Goal: Task Accomplishment & Management: Manage account settings

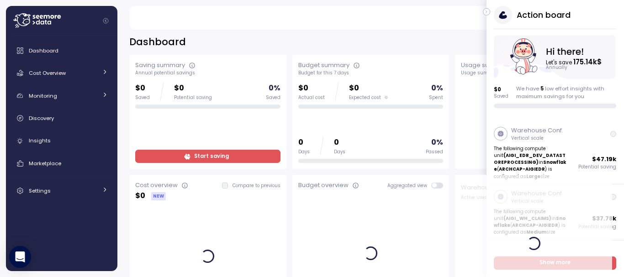
click at [485, 12] on icon "button" at bounding box center [486, 11] width 4 height 11
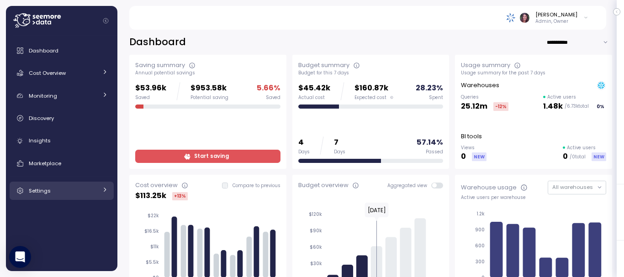
click at [73, 189] on div "Settings" at bounding box center [63, 190] width 68 height 9
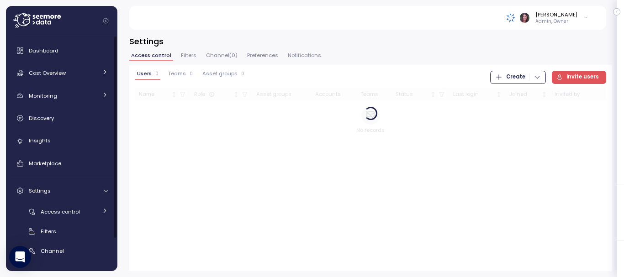
scroll to position [37, 0]
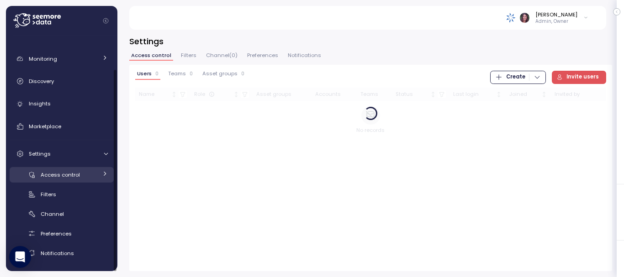
click at [60, 179] on div "Access control" at bounding box center [69, 174] width 57 height 9
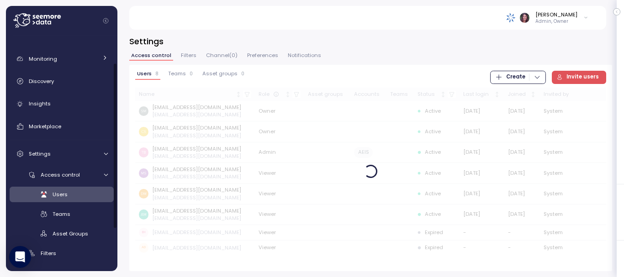
click at [63, 197] on span "Users" at bounding box center [60, 194] width 15 height 7
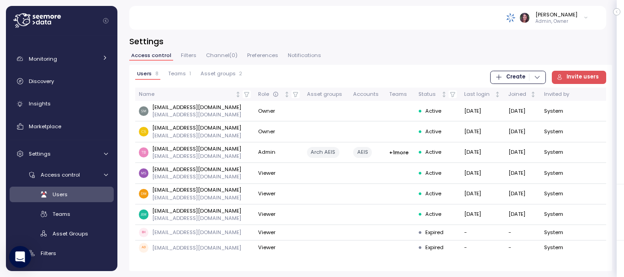
click at [516, 18] on img at bounding box center [511, 18] width 10 height 10
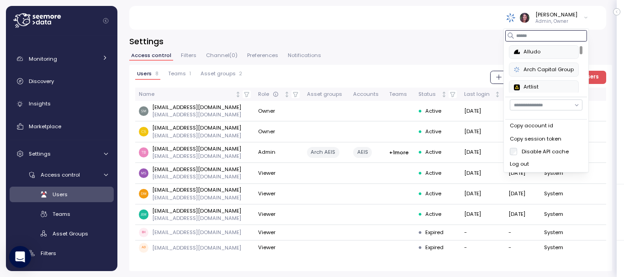
click at [518, 35] on input at bounding box center [546, 35] width 82 height 11
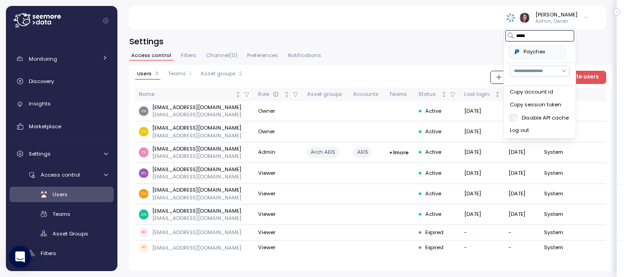
click at [530, 46] on button "Paychex" at bounding box center [537, 52] width 57 height 14
type input "*****"
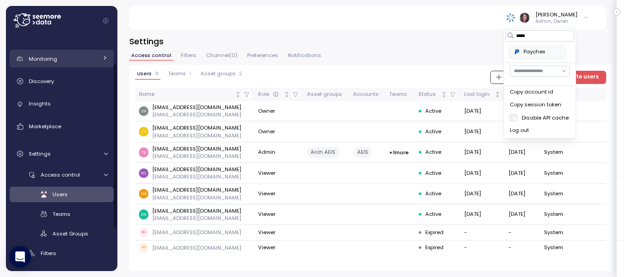
click at [43, 68] on link "Monitoring" at bounding box center [62, 59] width 104 height 18
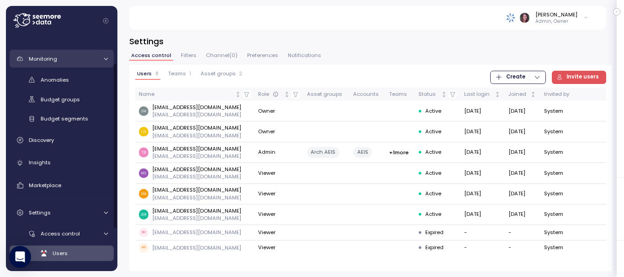
click at [42, 65] on link "Monitoring" at bounding box center [62, 59] width 104 height 18
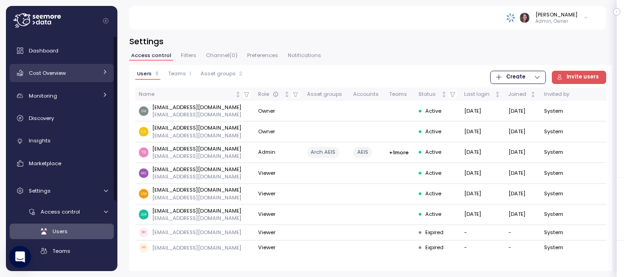
click at [42, 71] on span "Cost Overview" at bounding box center [47, 72] width 37 height 7
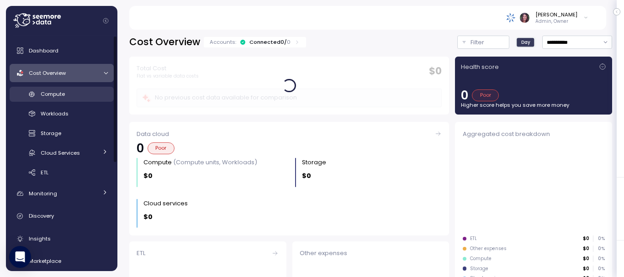
click at [45, 95] on span "Compute" at bounding box center [53, 93] width 24 height 7
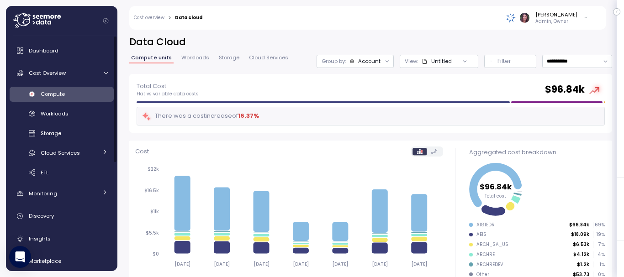
click at [516, 22] on img at bounding box center [511, 18] width 10 height 10
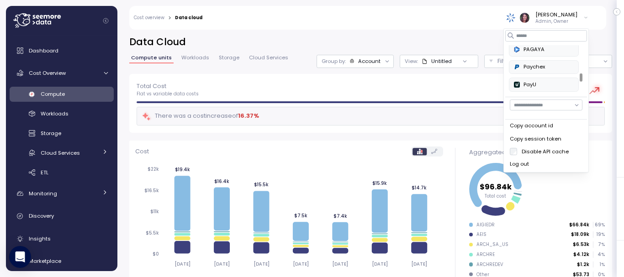
scroll to position [291, 0]
click at [579, 76] on div at bounding box center [580, 78] width 3 height 8
click at [545, 39] on input at bounding box center [546, 35] width 82 height 11
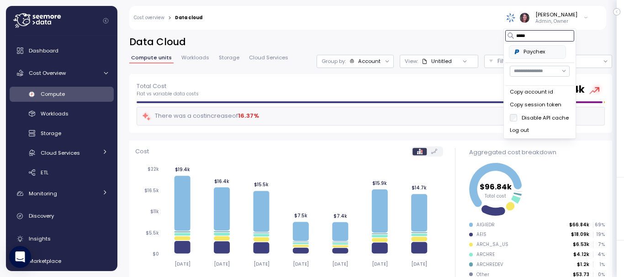
click at [542, 50] on div "Paychex" at bounding box center [537, 52] width 47 height 8
type input "*****"
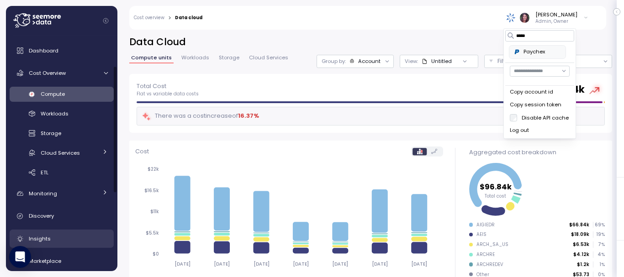
click at [51, 230] on link "Insights" at bounding box center [62, 239] width 104 height 18
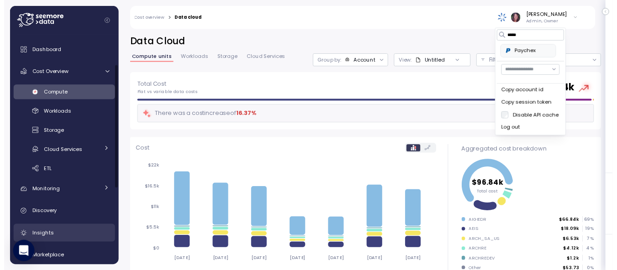
scroll to position [54, 0]
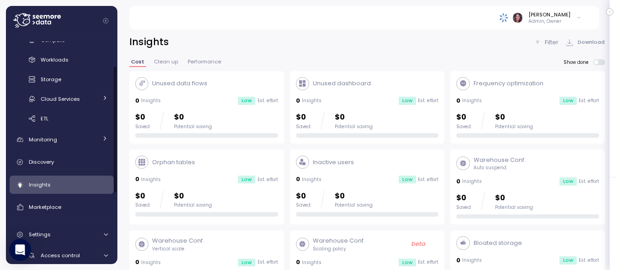
click at [328, 253] on div "Warehouse Conf. Scaling policy beta 0 Insights Low Est. effort $0 Saved $0 Pote…" at bounding box center [367, 268] width 143 height 63
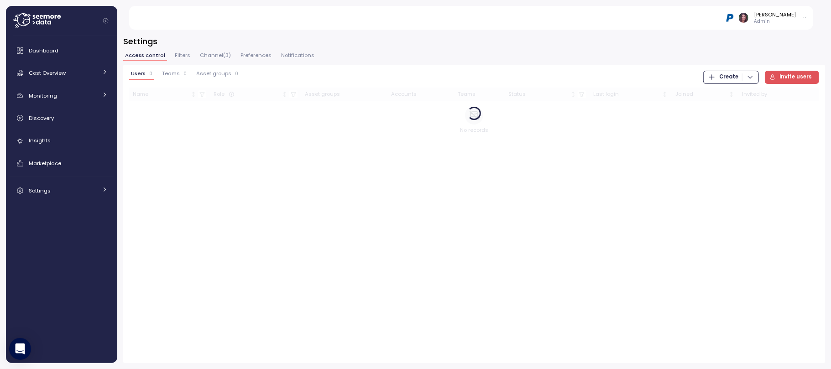
click at [414, 28] on div "Elvire Lukov Admin" at bounding box center [477, 18] width 674 height 24
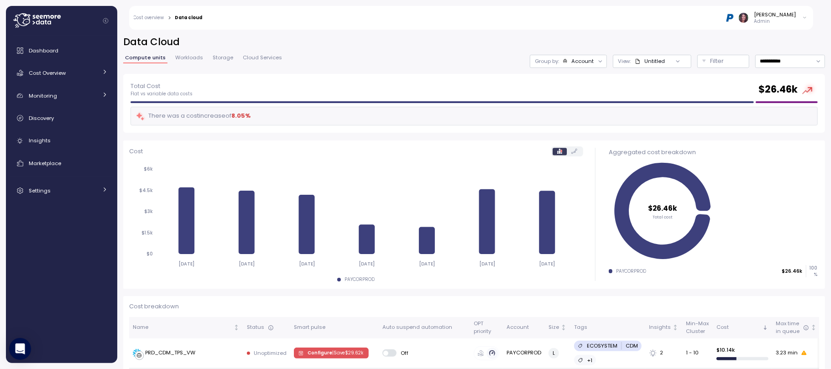
scroll to position [258, 0]
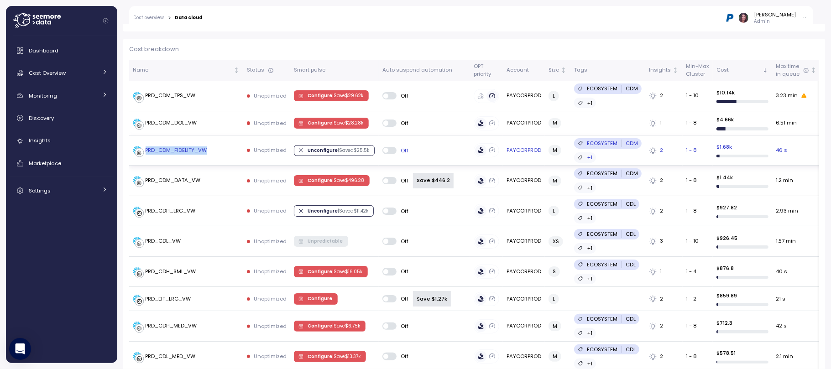
drag, startPoint x: 215, startPoint y: 146, endPoint x: 141, endPoint y: 159, distance: 75.1
click at [141, 159] on td "PRD_CDM_FIDELITY_VW" at bounding box center [186, 151] width 114 height 30
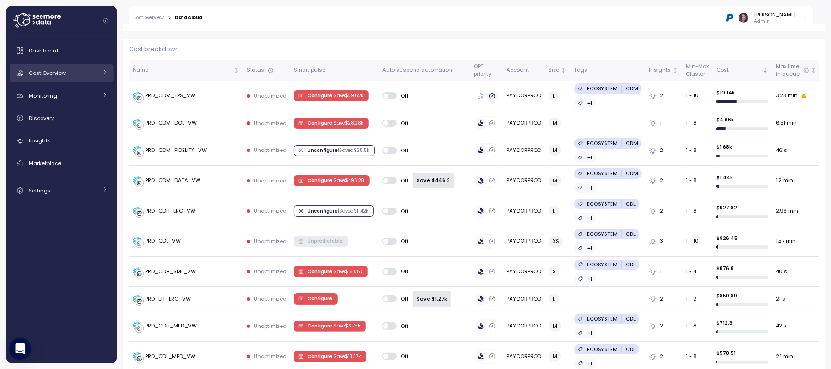
click at [30, 70] on span "Cost Overview" at bounding box center [47, 72] width 37 height 7
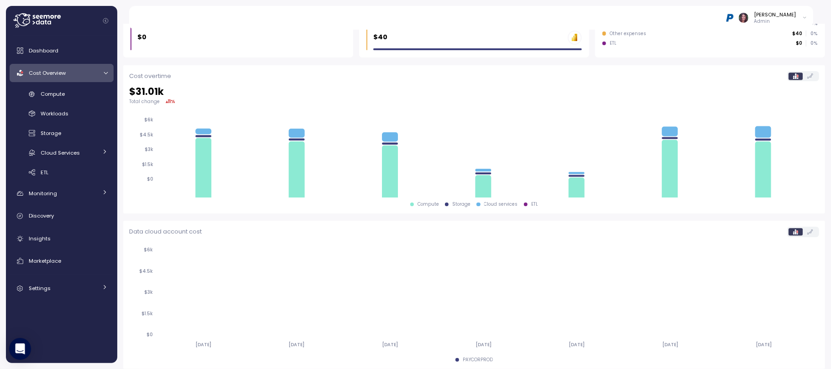
scroll to position [205, 0]
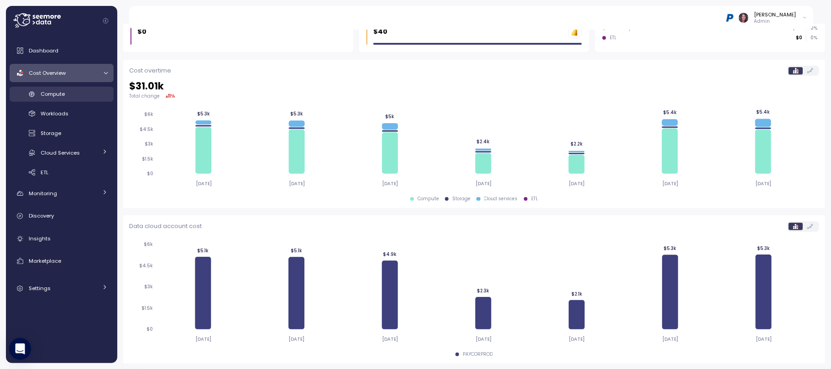
click at [76, 101] on link "Compute" at bounding box center [62, 94] width 104 height 15
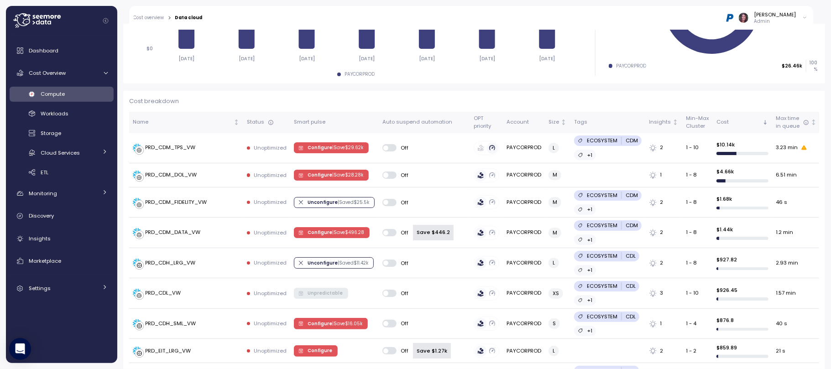
click at [76, 101] on link "Compute" at bounding box center [62, 94] width 104 height 15
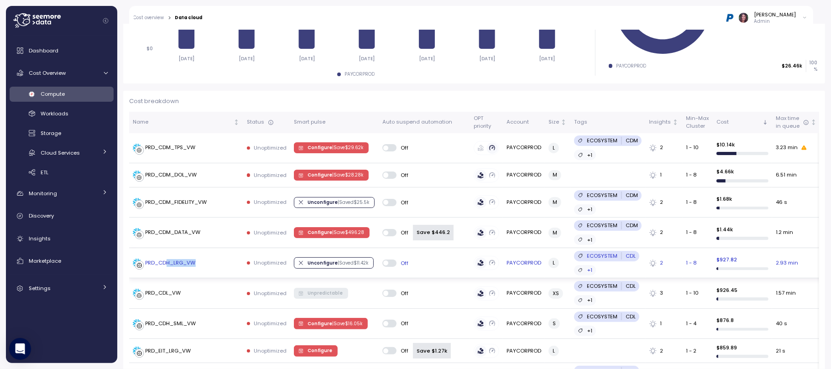
drag, startPoint x: 123, startPoint y: 262, endPoint x: 148, endPoint y: 267, distance: 25.7
click at [148, 267] on div "PRD_CDH_LRG_VW" at bounding box center [186, 263] width 107 height 9
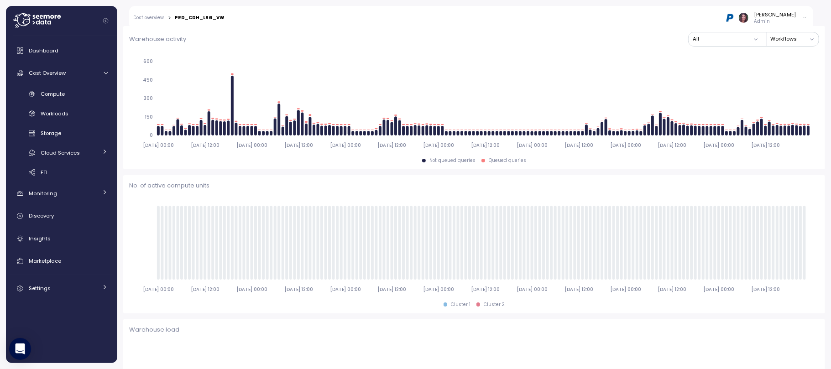
scroll to position [298, 0]
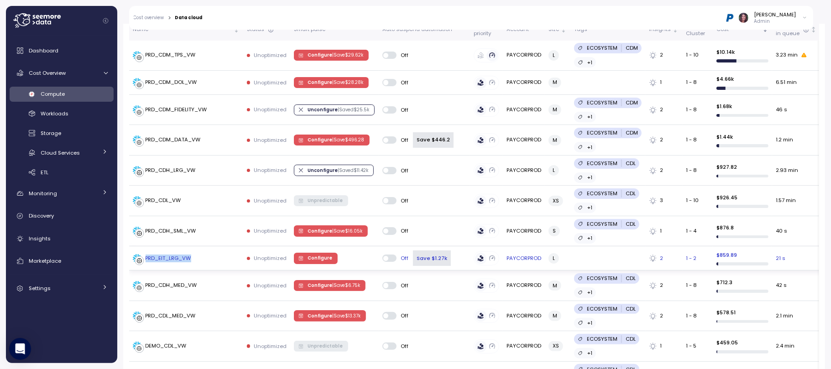
drag, startPoint x: 201, startPoint y: 256, endPoint x: 146, endPoint y: 256, distance: 54.8
click at [146, 256] on div "PRD_EIT_LRG_VW" at bounding box center [186, 258] width 107 height 9
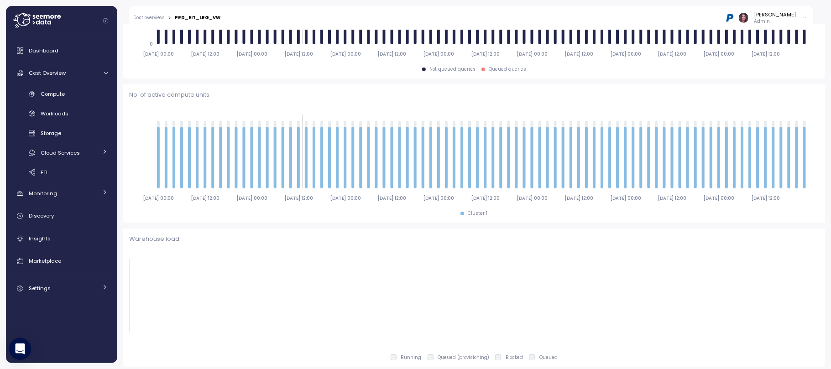
scroll to position [393, 0]
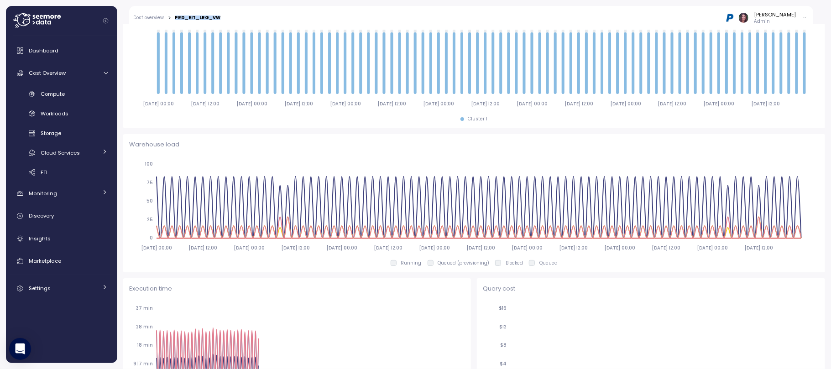
drag, startPoint x: 201, startPoint y: 17, endPoint x: 175, endPoint y: 17, distance: 26.0
click at [175, 17] on div "Cost overview > PRD_EIT_LRG_VW Elvire Lukov Admin" at bounding box center [471, 18] width 684 height 24
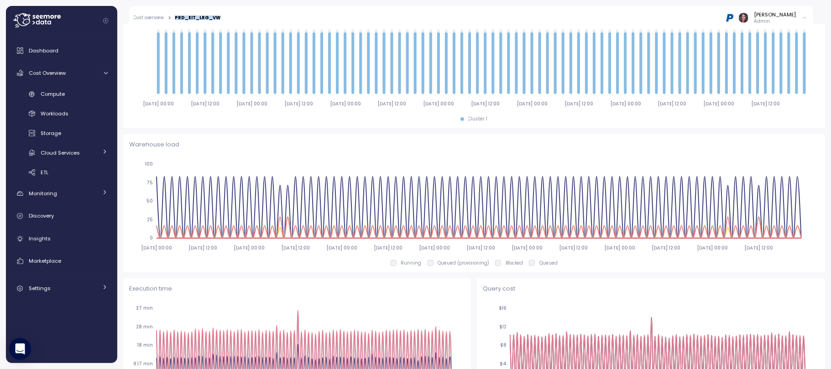
type input "*********"
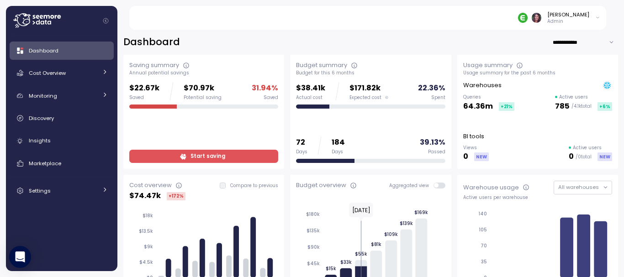
click at [582, 19] on p "Admin" at bounding box center [568, 21] width 42 height 6
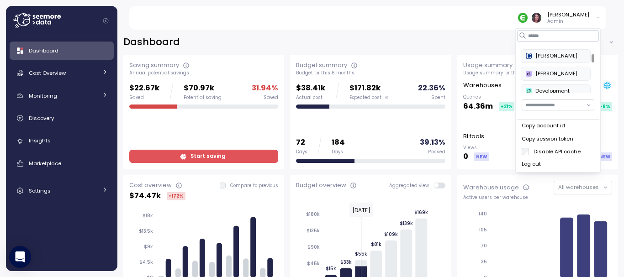
scroll to position [85, 0]
click at [540, 38] on input at bounding box center [558, 35] width 82 height 11
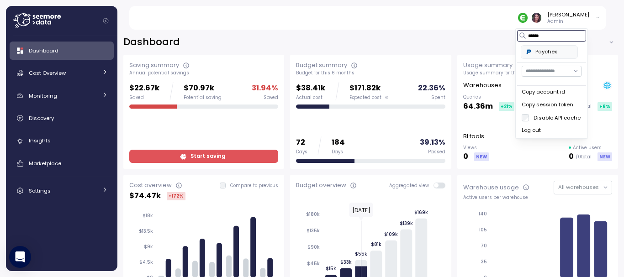
click at [547, 52] on div "Paychex" at bounding box center [549, 52] width 47 height 8
type input "******"
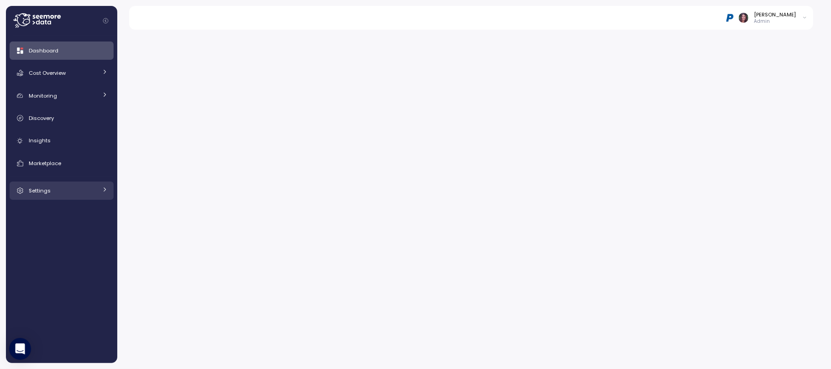
click at [50, 189] on div "Settings" at bounding box center [63, 190] width 68 height 9
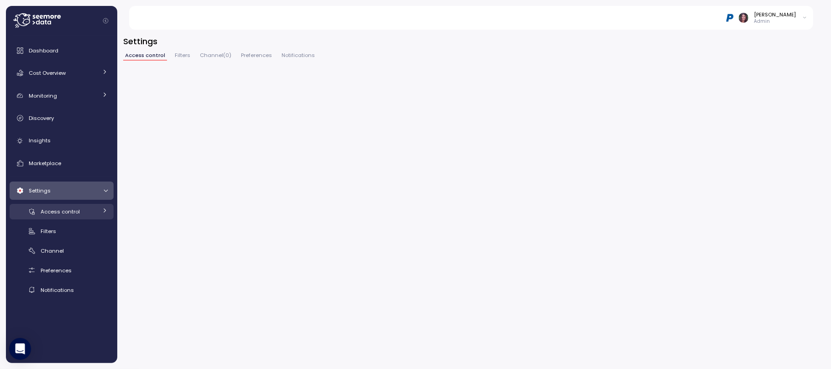
click at [67, 209] on span "Access control" at bounding box center [60, 211] width 39 height 7
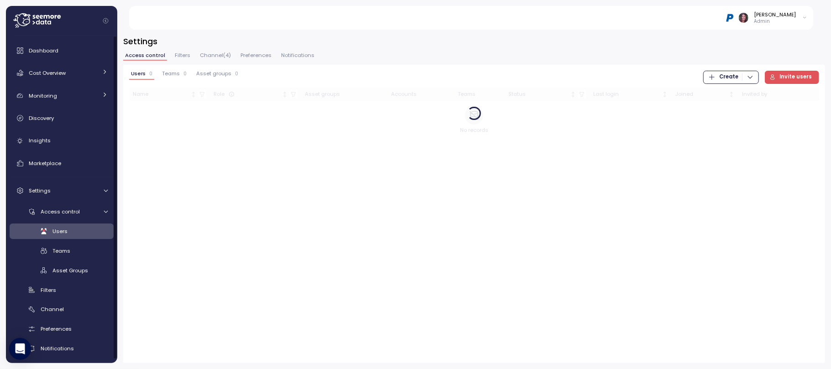
click at [68, 225] on link "Users" at bounding box center [62, 231] width 104 height 15
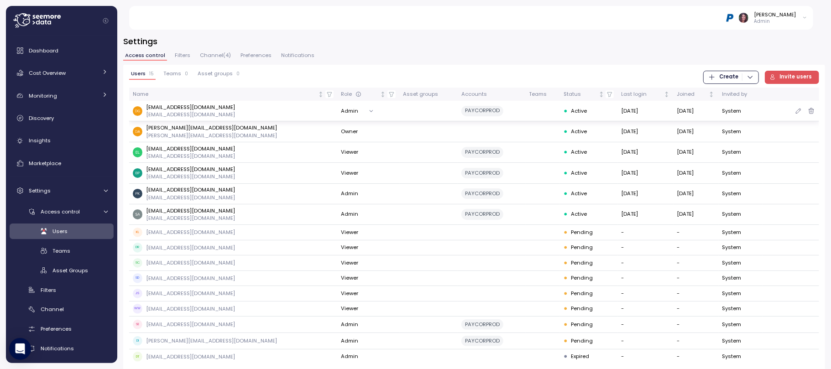
click at [229, 108] on div "[EMAIL_ADDRESS][DOMAIN_NAME] [EMAIL_ADDRESS][DOMAIN_NAME]" at bounding box center [233, 111] width 201 height 15
drag, startPoint x: 212, startPoint y: 108, endPoint x: 149, endPoint y: 106, distance: 63.0
click at [149, 106] on div "[EMAIL_ADDRESS][DOMAIN_NAME] [EMAIL_ADDRESS][DOMAIN_NAME]" at bounding box center [233, 111] width 201 height 15
click at [230, 100] on table "Name Role Asset groups Accounts Teams Status Last login Joined Invited by [EMAI…" at bounding box center [474, 226] width 690 height 277
click at [179, 111] on p "[EMAIL_ADDRESS][DOMAIN_NAME]" at bounding box center [190, 114] width 89 height 7
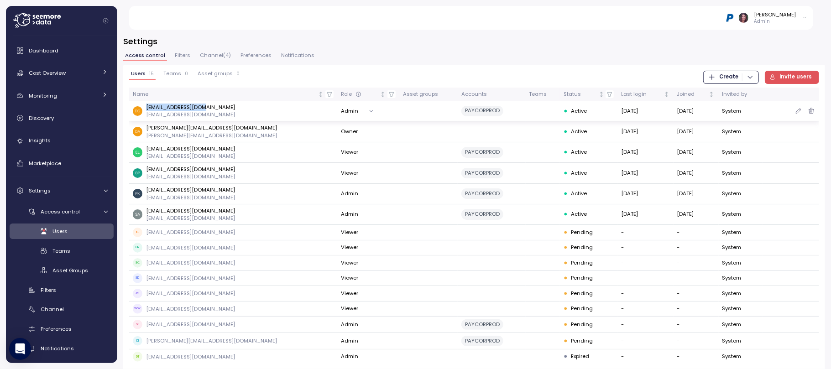
drag, startPoint x: 146, startPoint y: 108, endPoint x: 212, endPoint y: 107, distance: 66.2
click at [212, 107] on div "[EMAIL_ADDRESS][DOMAIN_NAME] [EMAIL_ADDRESS][DOMAIN_NAME]" at bounding box center [233, 111] width 201 height 15
copy p "[EMAIL_ADDRESS][DOMAIN_NAME]"
